Goal: Task Accomplishment & Management: Manage account settings

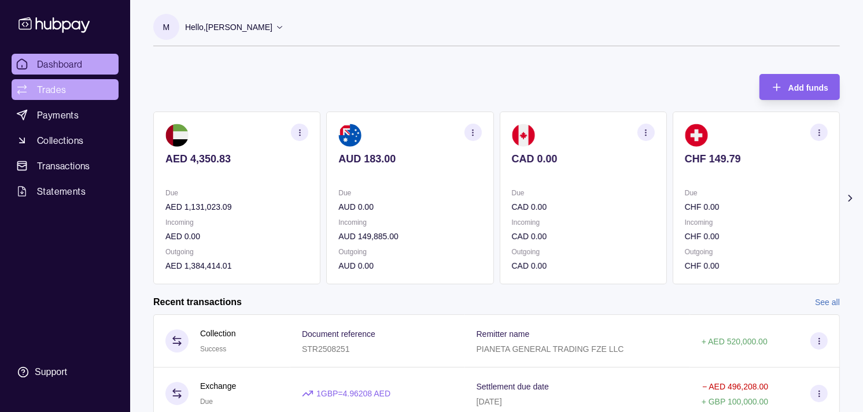
click at [50, 89] on span "Trades" at bounding box center [51, 90] width 29 height 14
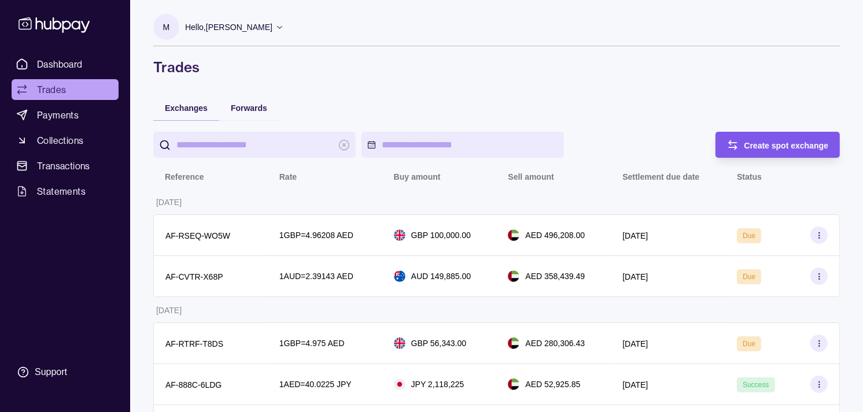
click at [786, 142] on span "Create spot exchange" at bounding box center [787, 145] width 84 height 9
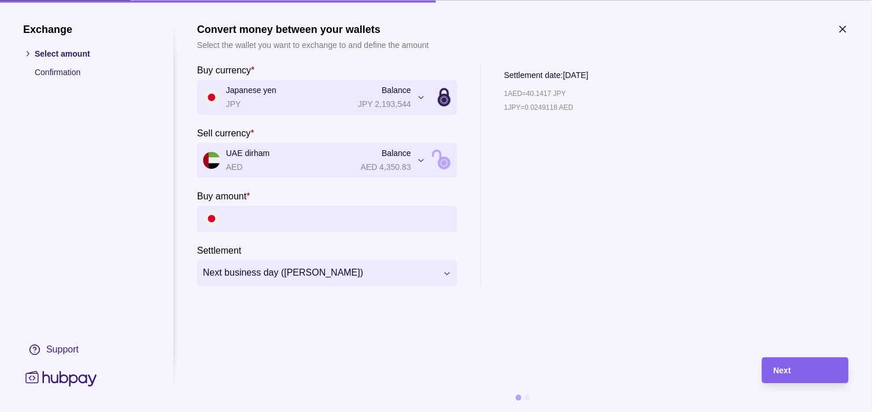
click at [839, 30] on icon "button" at bounding box center [844, 29] width 12 height 12
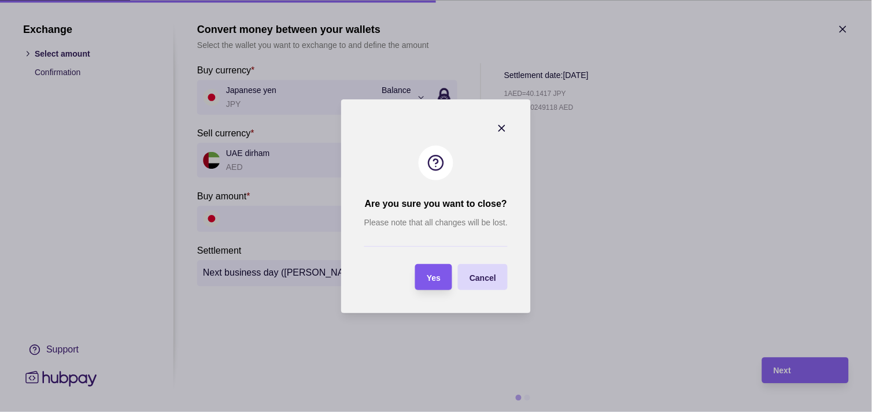
click at [427, 268] on div "Yes" at bounding box center [425, 277] width 31 height 26
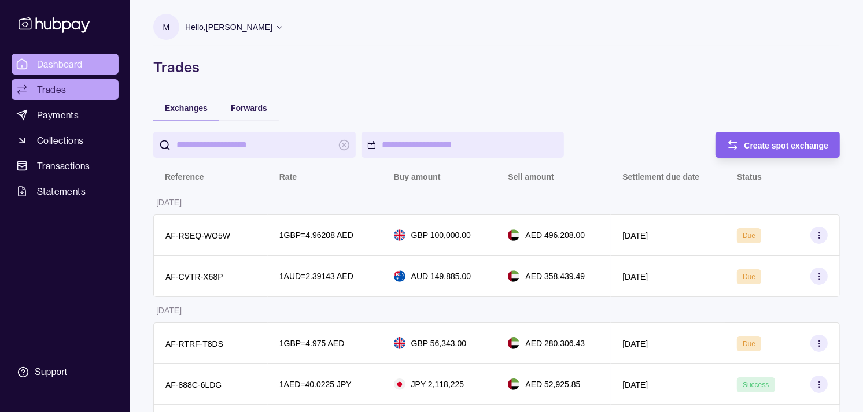
drag, startPoint x: 83, startPoint y: 61, endPoint x: 76, endPoint y: 62, distance: 7.0
click at [82, 61] on link "Dashboard" at bounding box center [65, 64] width 107 height 21
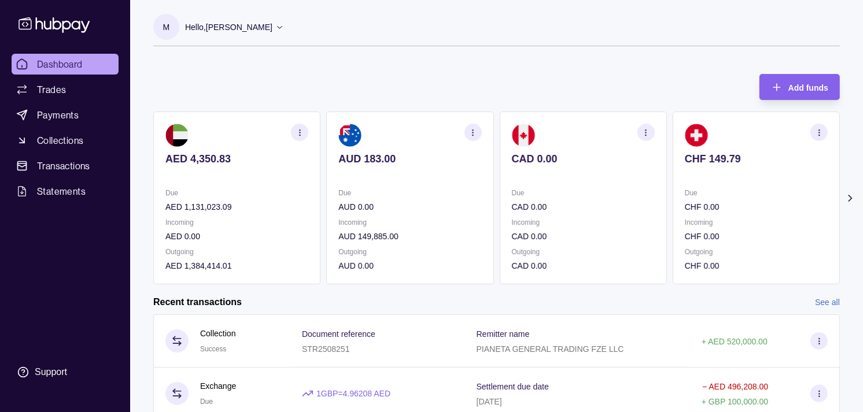
click at [726, 166] on div "CHF 149.79" at bounding box center [756, 167] width 143 height 28
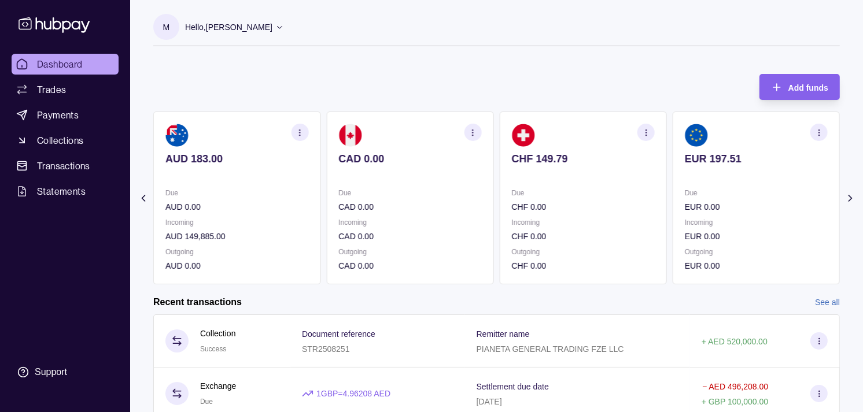
click at [719, 169] on p at bounding box center [756, 174] width 143 height 13
click at [733, 176] on p at bounding box center [756, 174] width 143 height 13
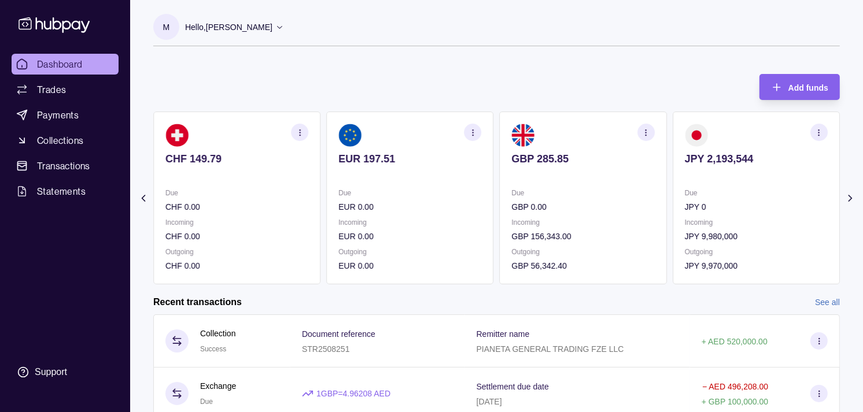
click at [644, 129] on icon "button" at bounding box center [646, 132] width 9 height 9
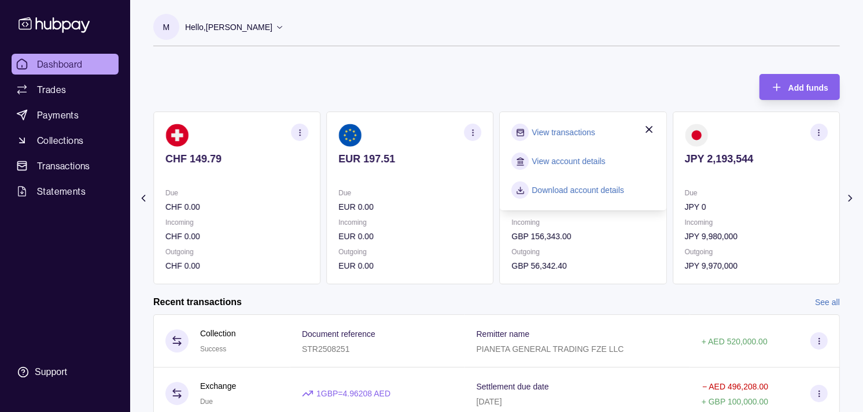
click at [570, 128] on link "View transactions" at bounding box center [563, 132] width 63 height 13
click at [563, 134] on link "View transactions" at bounding box center [563, 132] width 63 height 13
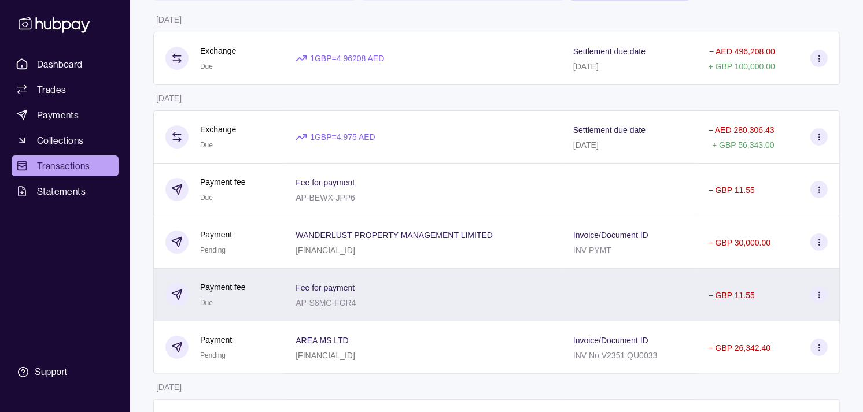
scroll to position [128, 0]
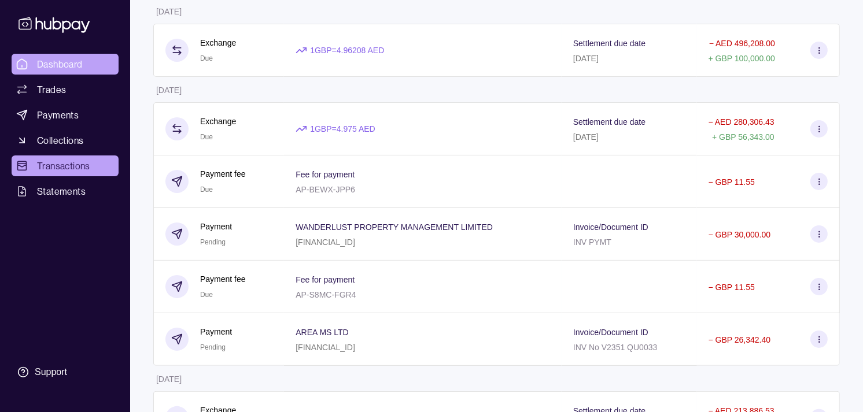
click at [65, 64] on span "Dashboard" at bounding box center [60, 64] width 46 height 14
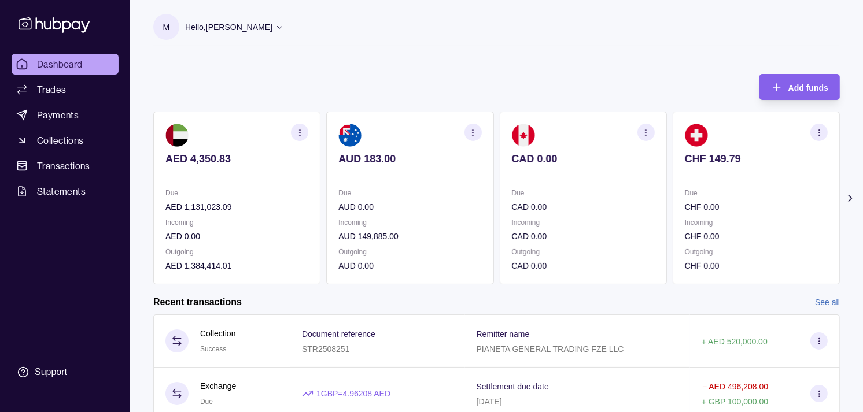
click at [500, 188] on section "CAD 0.00 Due CAD 0.00 Incoming CAD 0.00 Outgoing CAD 0.00" at bounding box center [583, 198] width 167 height 173
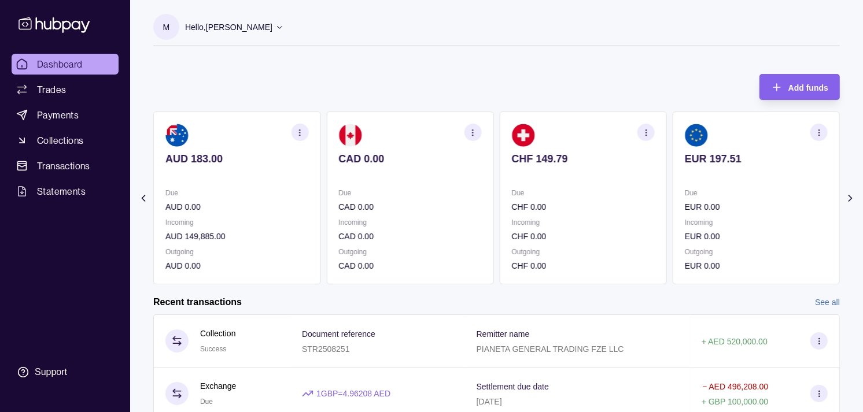
click at [466, 185] on div "AED 4,350.83 Due AED 1,131,023.09 Incoming AED 0.00 Outgoing AED 1,384,414.01 A…" at bounding box center [323, 198] width 687 height 173
click at [511, 186] on section "EUR 197.51 Due EUR 0.00 Incoming EUR 0.00 Outgoing EUR 0.00" at bounding box center [583, 198] width 167 height 173
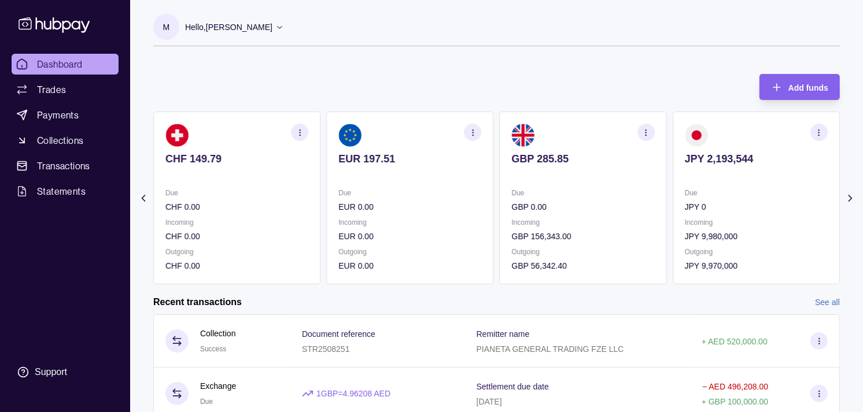
click at [507, 182] on section "GBP 285.85 Due GBP 0.00 Incoming GBP 156,343.00 Outgoing GBP 56,342.40" at bounding box center [583, 198] width 167 height 173
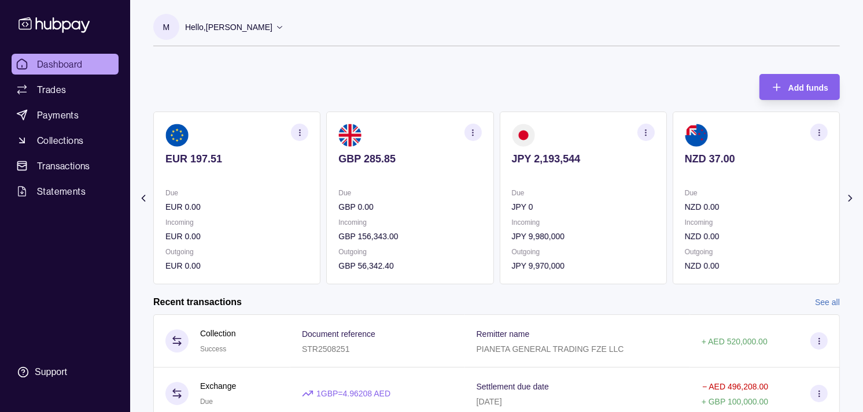
click at [512, 181] on p at bounding box center [583, 174] width 143 height 13
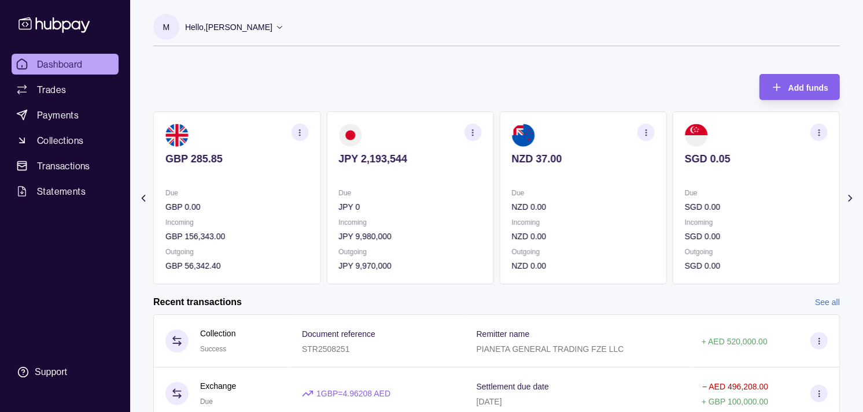
click at [477, 131] on section "button" at bounding box center [473, 132] width 17 height 17
click at [426, 128] on section "View transactions" at bounding box center [409, 132] width 143 height 17
click at [396, 131] on link "View transactions" at bounding box center [390, 132] width 63 height 13
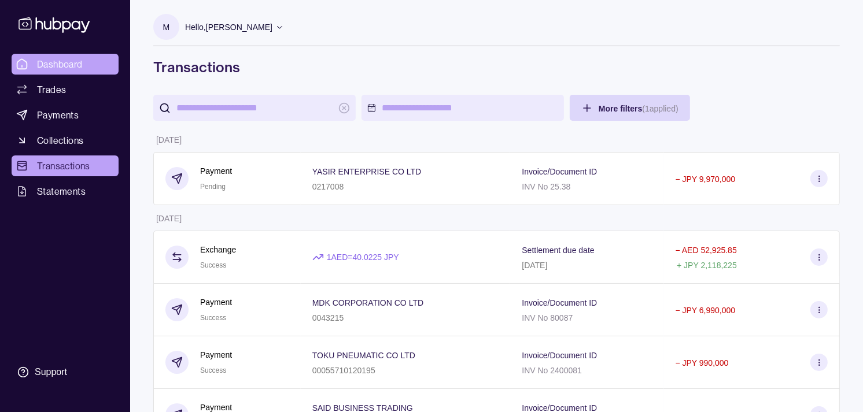
click at [73, 56] on link "Dashboard" at bounding box center [65, 64] width 107 height 21
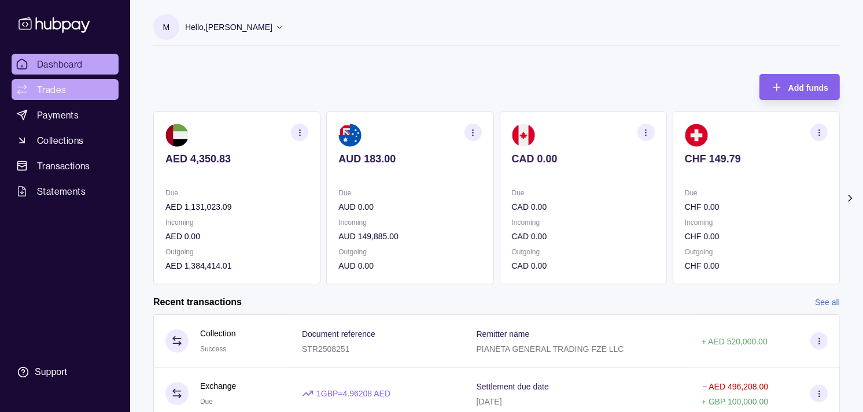
click at [43, 89] on span "Trades" at bounding box center [51, 90] width 29 height 14
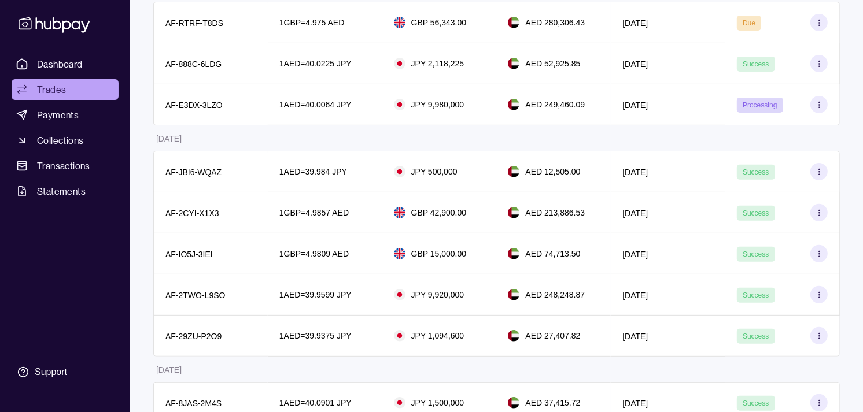
scroll to position [128, 0]
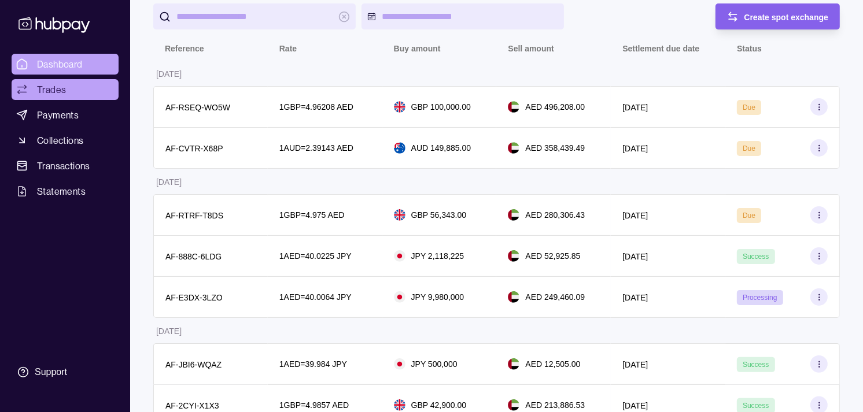
click at [61, 60] on span "Dashboard" at bounding box center [60, 64] width 46 height 14
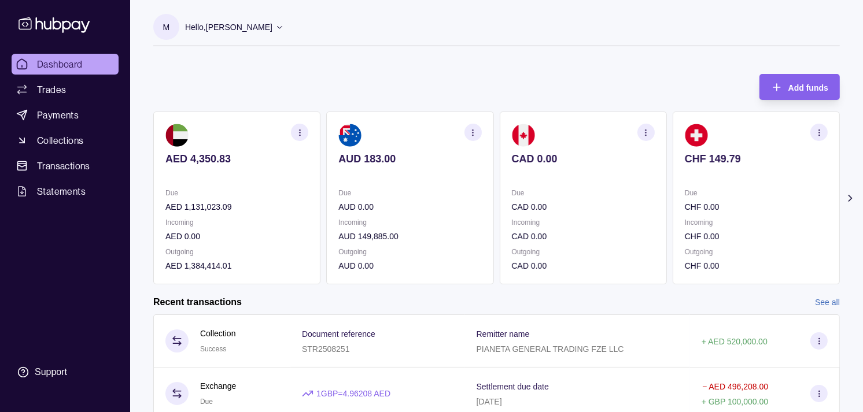
click at [685, 211] on div "Due CHF 0.00 Incoming CHF 0.00 Outgoing CHF 0.00" at bounding box center [756, 230] width 143 height 86
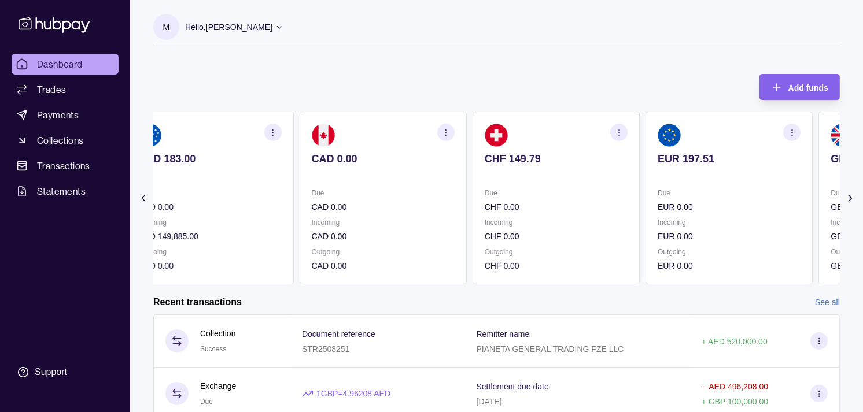
click at [683, 191] on p "Due" at bounding box center [729, 193] width 143 height 13
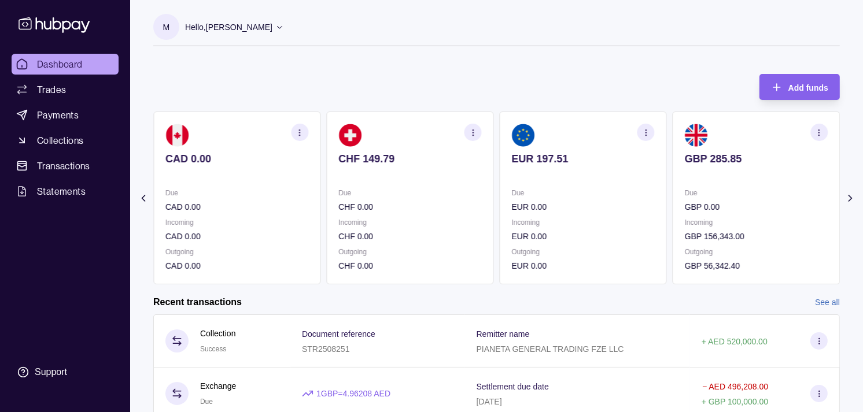
click at [673, 181] on section "GBP 285.85 Due GBP 0.00 Incoming GBP 156,343.00 Outgoing GBP 56,342.40" at bounding box center [756, 198] width 167 height 173
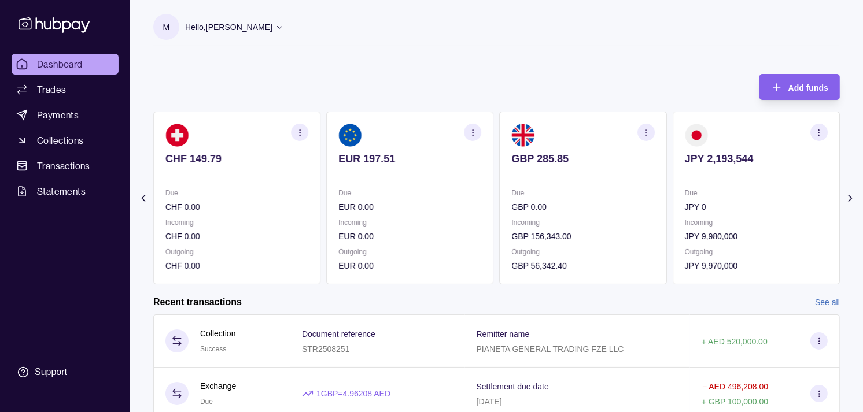
click at [567, 160] on div "AED 4,350.83 Due AED 1,131,023.09 Incoming AED 0.00 Outgoing AED 1,384,414.01 A…" at bounding box center [496, 198] width 687 height 173
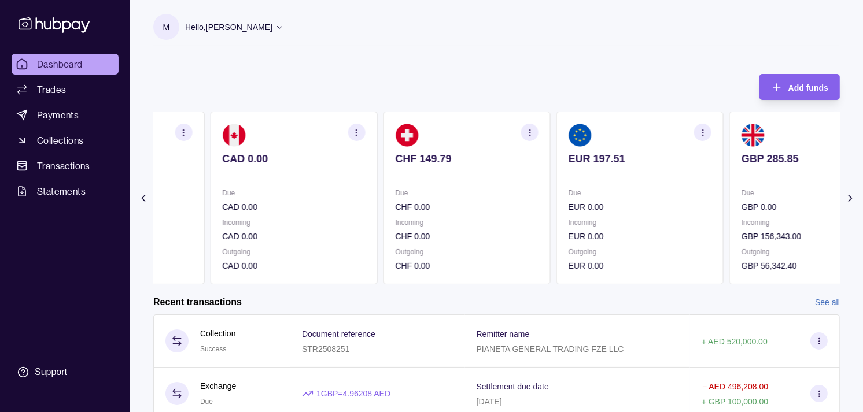
click at [470, 158] on div "CHF 149.79" at bounding box center [466, 167] width 143 height 28
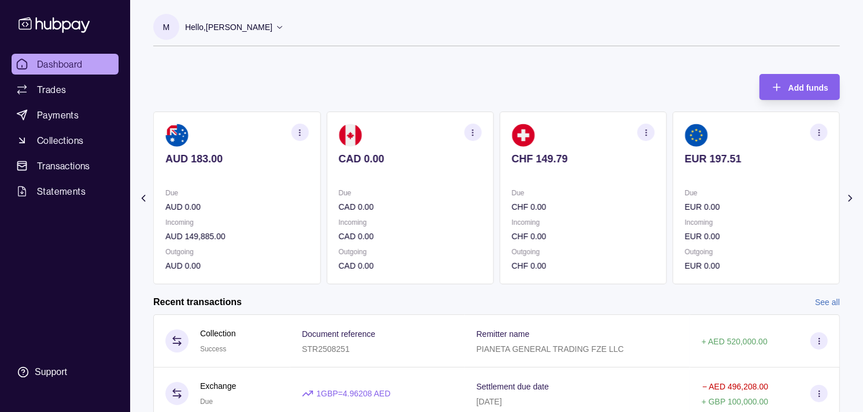
click at [452, 165] on div "CAD 0.00" at bounding box center [409, 167] width 143 height 28
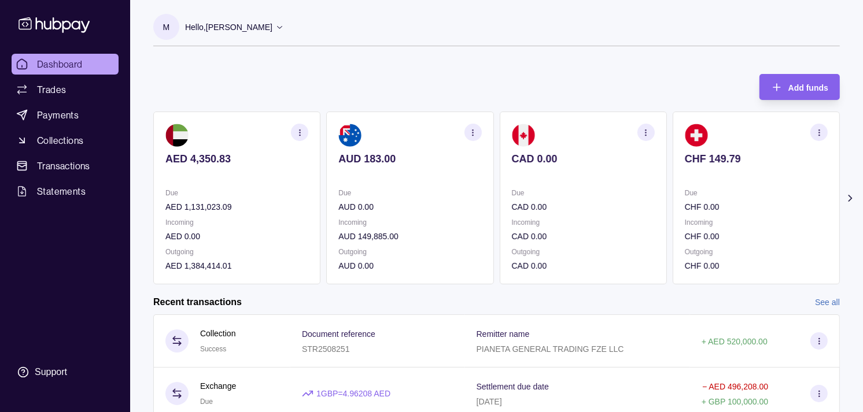
click at [421, 181] on p at bounding box center [409, 174] width 143 height 13
click at [61, 89] on span "Trades" at bounding box center [51, 90] width 29 height 14
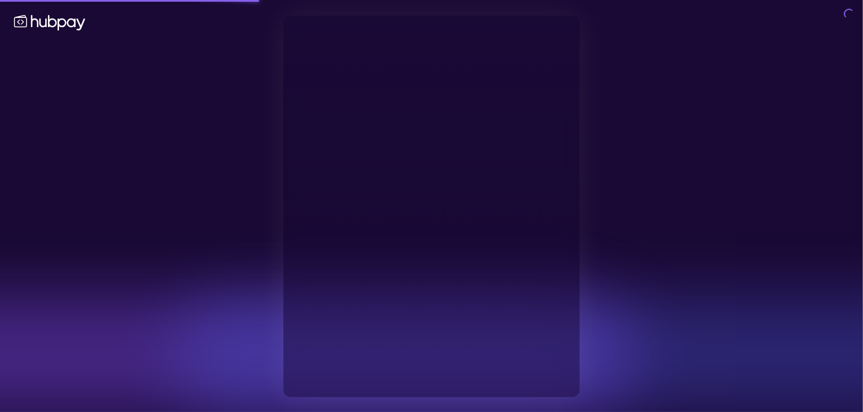
type input "**********"
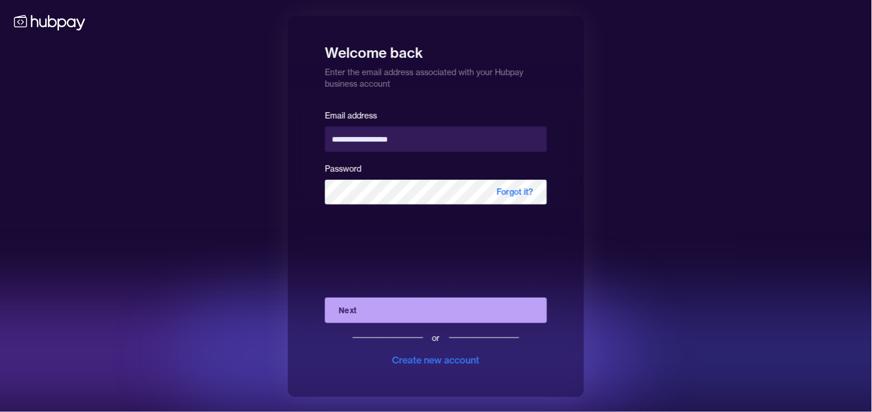
click at [203, 172] on div "**********" at bounding box center [436, 206] width 872 height 412
